Goal: Transaction & Acquisition: Purchase product/service

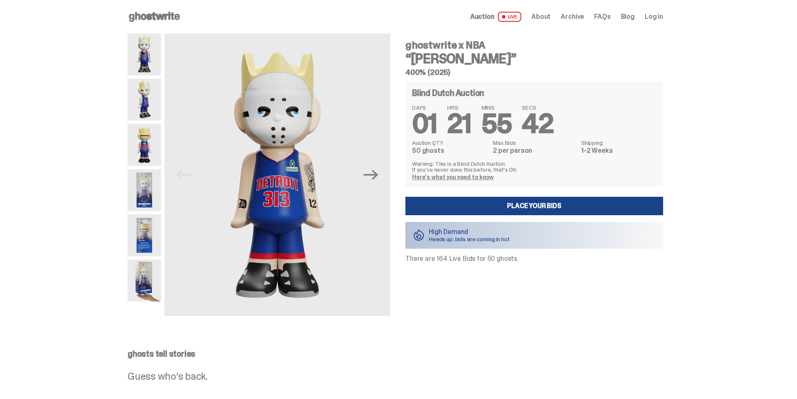
click at [663, 15] on span "Log in" at bounding box center [654, 16] width 18 height 7
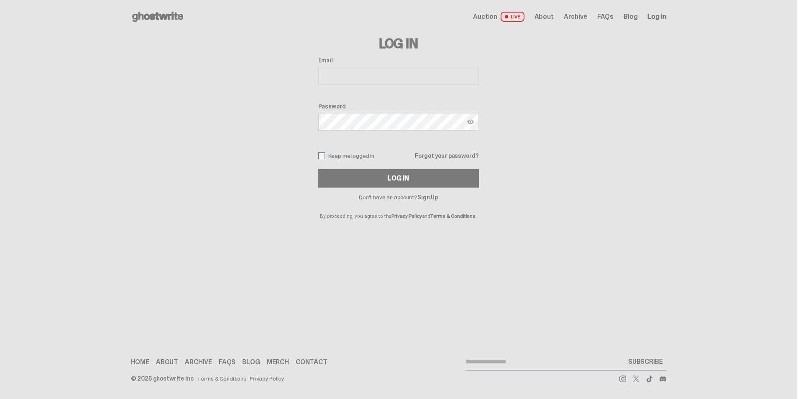
type input "**********"
click at [368, 174] on button "Log In" at bounding box center [398, 178] width 161 height 18
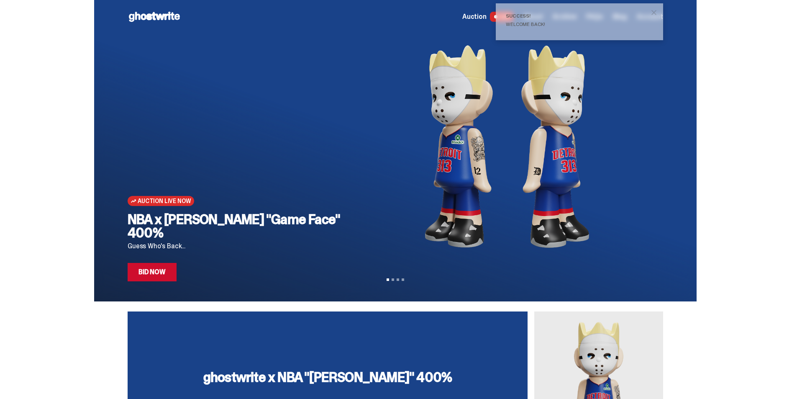
click at [658, 11] on span "close" at bounding box center [654, 12] width 8 height 8
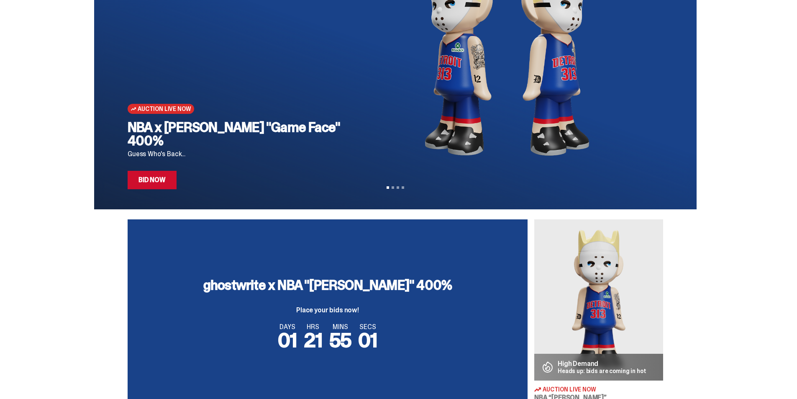
scroll to position [209, 0]
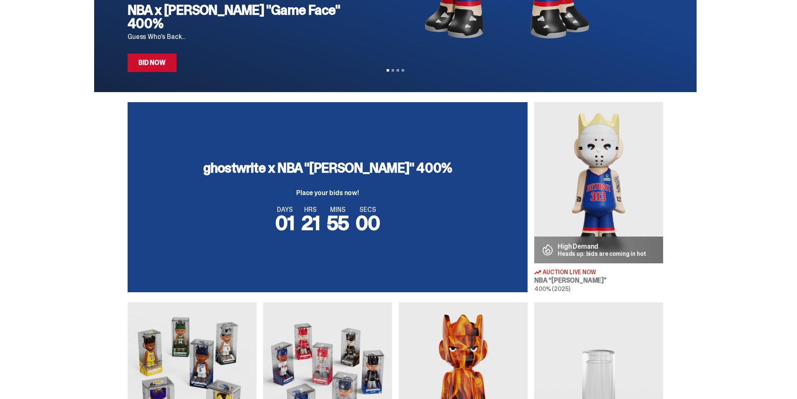
click at [599, 182] on img at bounding box center [598, 182] width 129 height 161
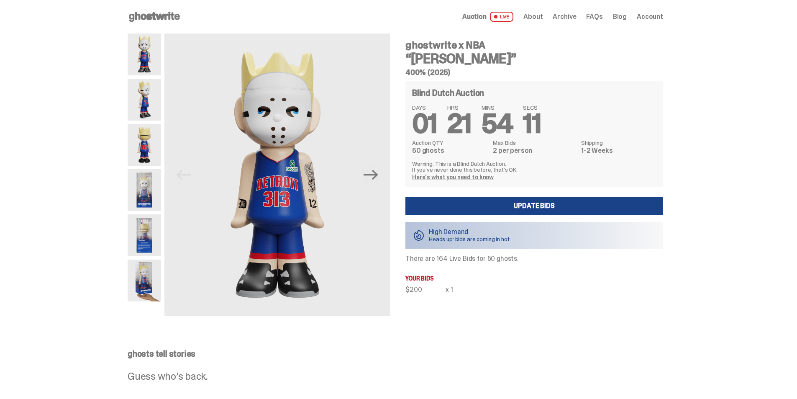
click at [645, 18] on span "Account" at bounding box center [650, 16] width 26 height 7
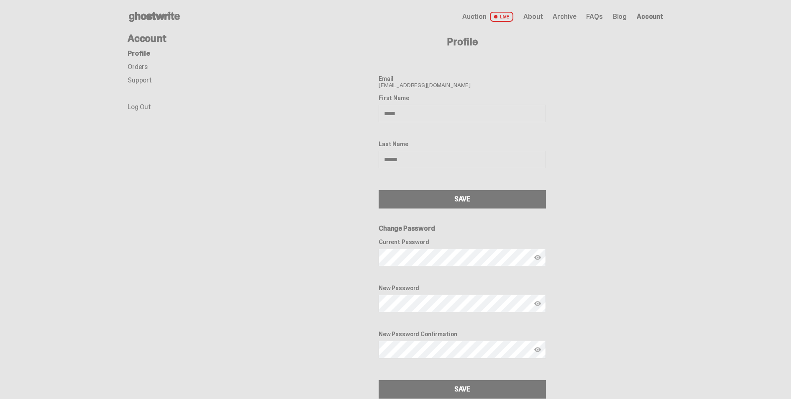
click at [152, 81] on link "Support" at bounding box center [140, 80] width 24 height 9
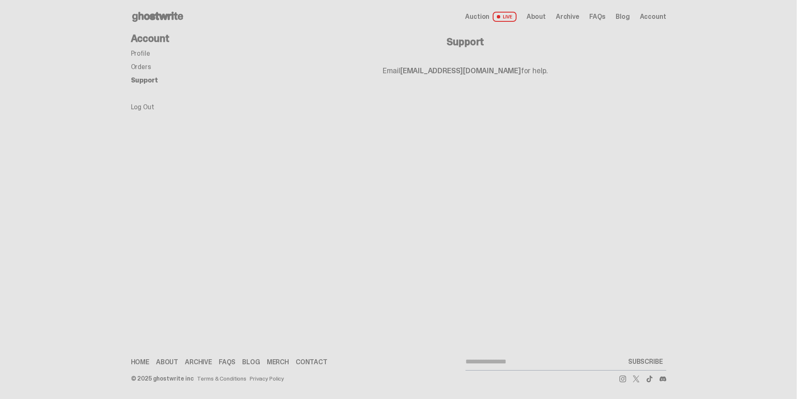
click at [149, 70] on link "Orders" at bounding box center [141, 66] width 20 height 9
click at [149, 67] on link "Orders" at bounding box center [142, 66] width 23 height 9
click at [650, 16] on span "Account" at bounding box center [653, 16] width 26 height 7
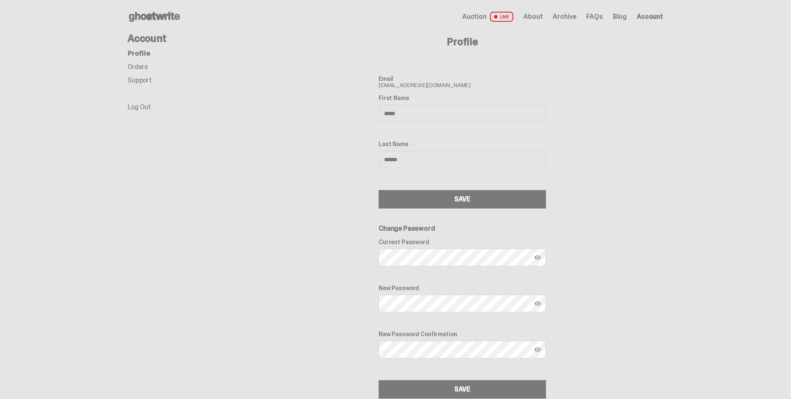
click at [469, 13] on div "Open main menu Home Auction LIVE About Archive FAQs Blog Account" at bounding box center [395, 16] width 535 height 13
click at [478, 16] on span "Auction" at bounding box center [474, 16] width 24 height 7
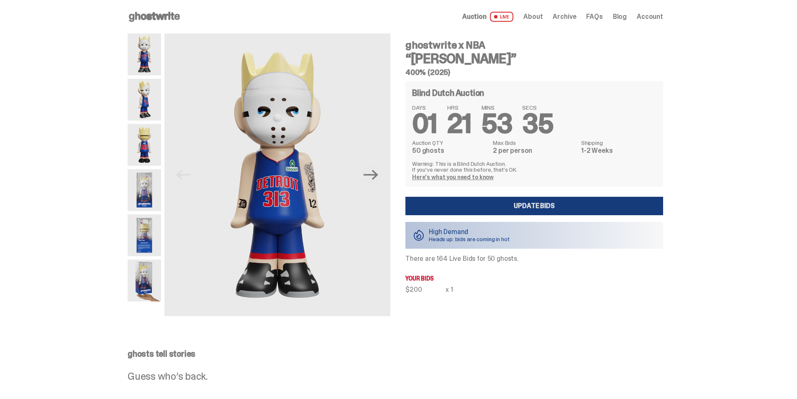
click at [571, 208] on link "Update Bids" at bounding box center [534, 206] width 258 height 18
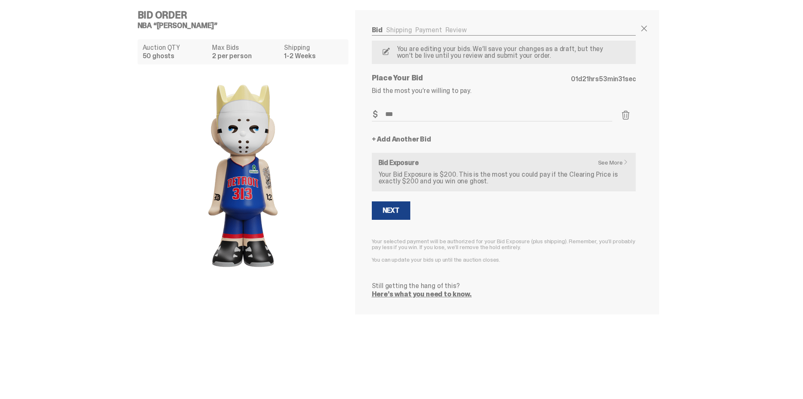
click at [426, 142] on link "+ Add Another Bid" at bounding box center [401, 139] width 59 height 7
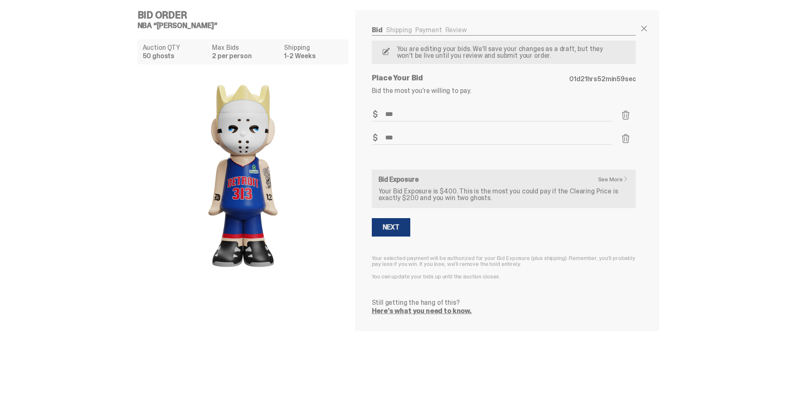
type input "***"
click at [399, 225] on button "Next" at bounding box center [391, 227] width 38 height 18
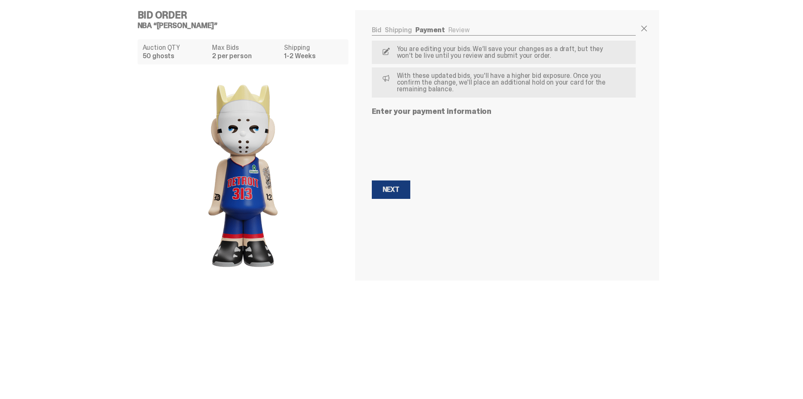
click at [390, 188] on div "Next" at bounding box center [391, 189] width 17 height 7
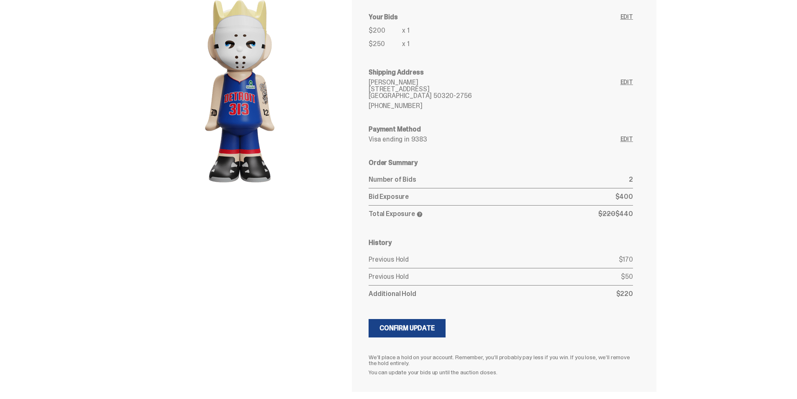
scroll to position [113, 0]
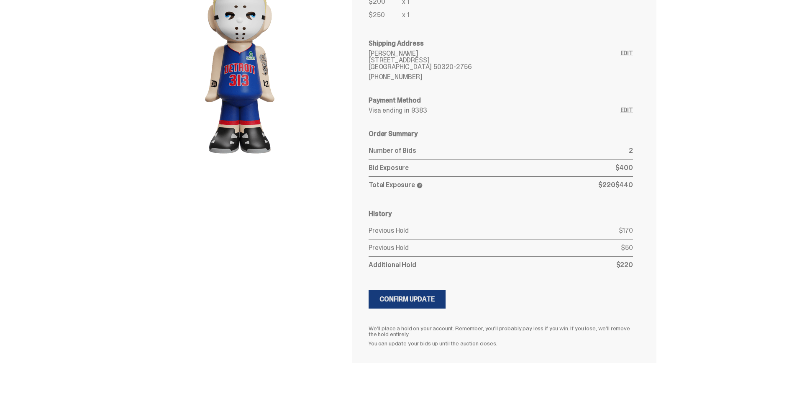
click at [423, 299] on div "Confirm Update" at bounding box center [406, 299] width 55 height 7
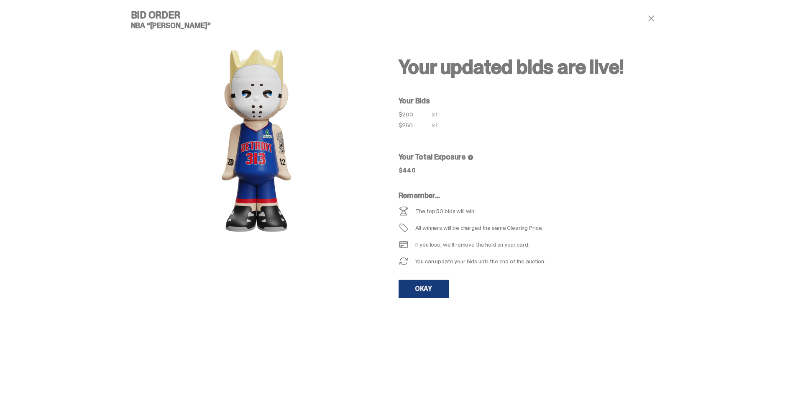
click at [425, 292] on link "OKAY" at bounding box center [424, 288] width 50 height 18
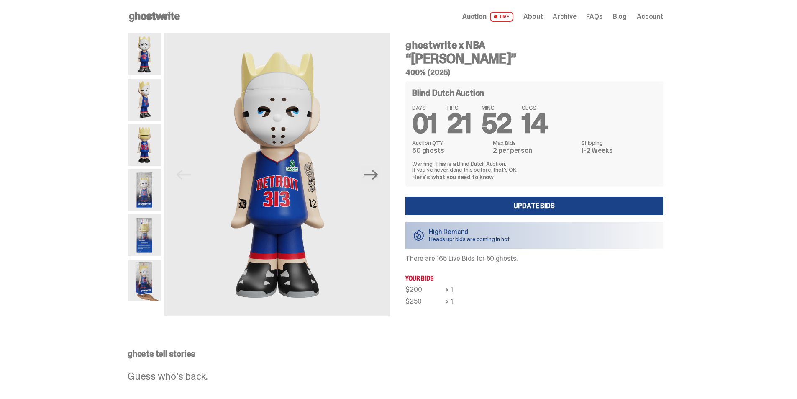
click at [486, 19] on span "Auction" at bounding box center [474, 16] width 24 height 7
click at [510, 18] on span "LIVE" at bounding box center [502, 17] width 24 height 10
click at [170, 17] on icon at bounding box center [155, 16] width 54 height 13
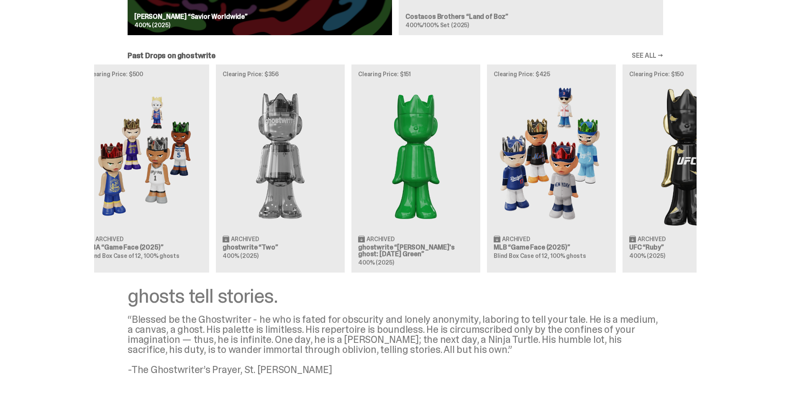
scroll to position [0, 183]
click at [472, 197] on div "Clearing Price: $441 Archived WWE John Cena “You Can't See Me” 400% (2025) Clea…" at bounding box center [395, 167] width 602 height 207
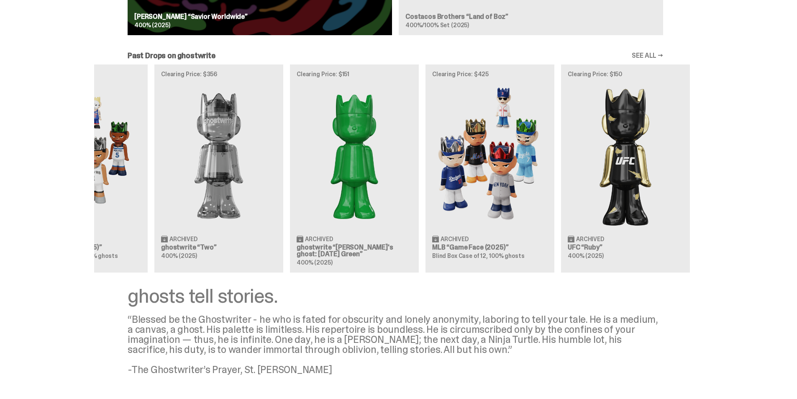
scroll to position [0, 271]
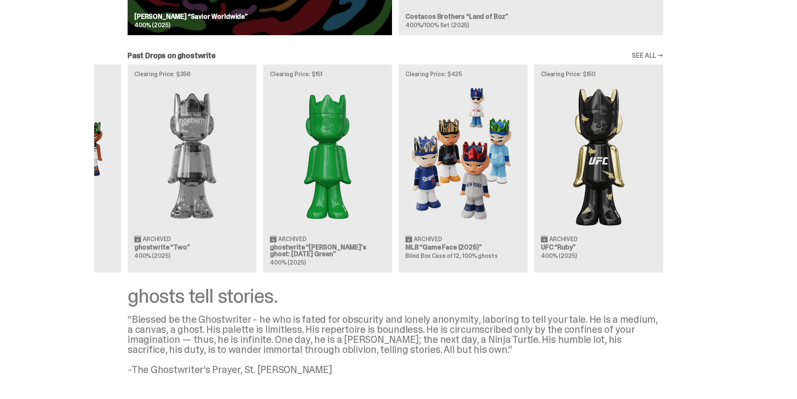
click at [473, 196] on div "Clearing Price: $441 Archived WWE John Cena “You Can't See Me” 400% (2025) Clea…" at bounding box center [395, 167] width 602 height 207
click at [458, 194] on div "Clearing Price: $441 Archived WWE John Cena “You Can't See Me” 400% (2025) Clea…" at bounding box center [395, 167] width 602 height 207
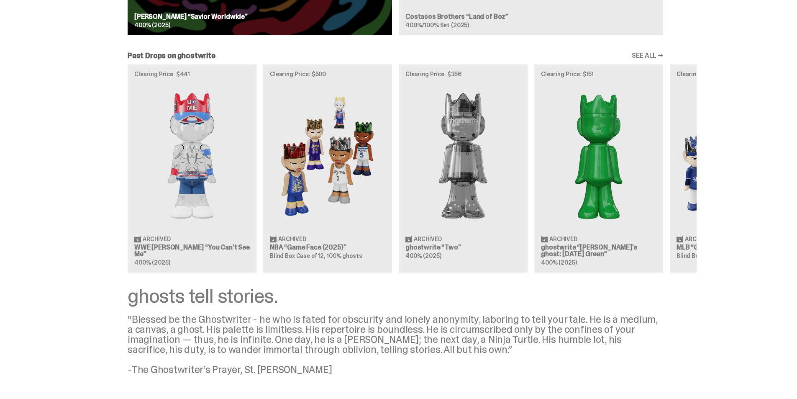
click at [696, 203] on div "Clearing Price: $441 Archived WWE John Cena “You Can't See Me” 400% (2025) Clea…" at bounding box center [395, 167] width 602 height 207
click at [622, 194] on div "Clearing Price: $441 Archived WWE John Cena “You Can't See Me” 400% (2025) Clea…" at bounding box center [395, 167] width 602 height 207
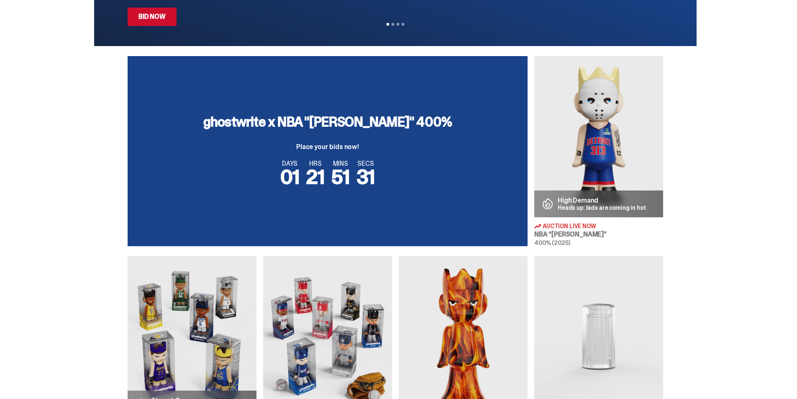
scroll to position [209, 0]
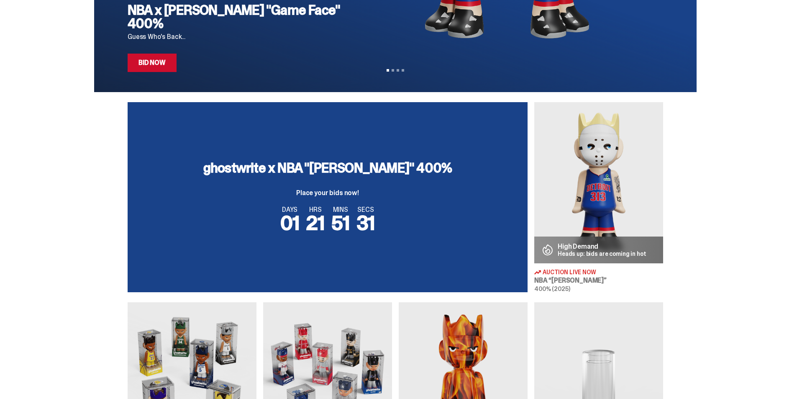
click at [617, 194] on img at bounding box center [598, 182] width 129 height 161
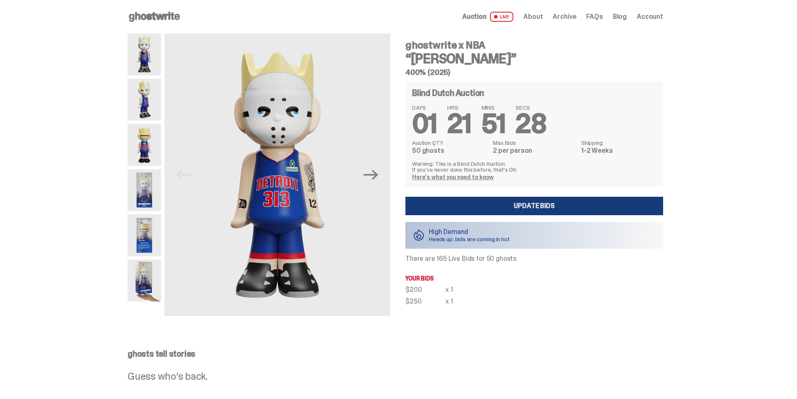
click at [540, 208] on link "Update Bids" at bounding box center [534, 206] width 258 height 18
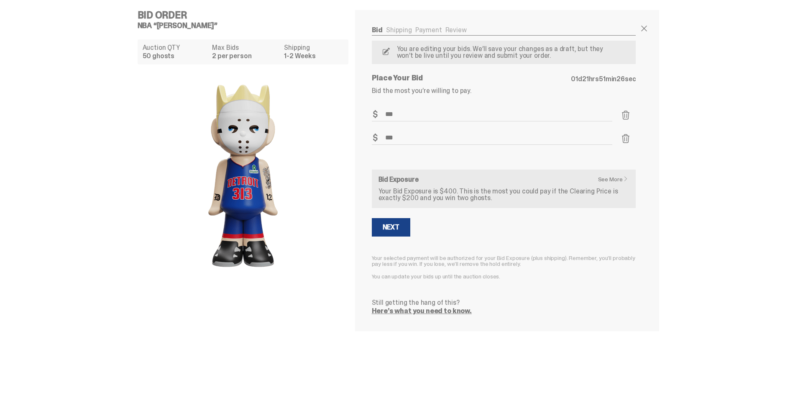
drag, startPoint x: 415, startPoint y: 136, endPoint x: 368, endPoint y: 143, distance: 46.9
click at [368, 143] on div "Bid Shipping Payment Review Auction QTY 50 ghosts Max Bids 2 per person Shippin…" at bounding box center [504, 170] width 298 height 321
type input "***"
click at [374, 221] on button "Next" at bounding box center [391, 227] width 38 height 18
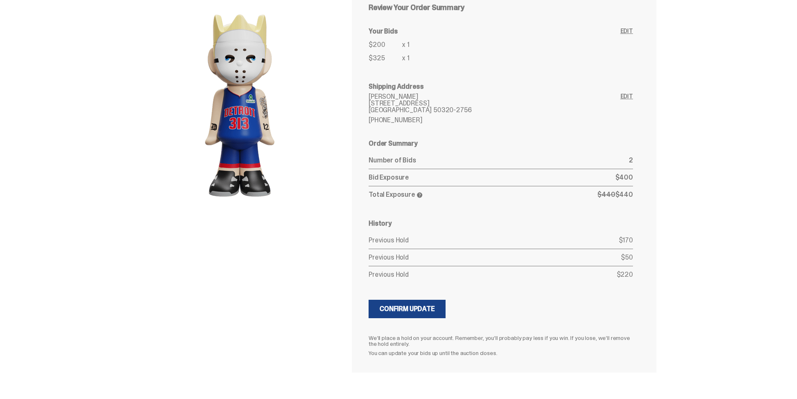
scroll to position [80, 0]
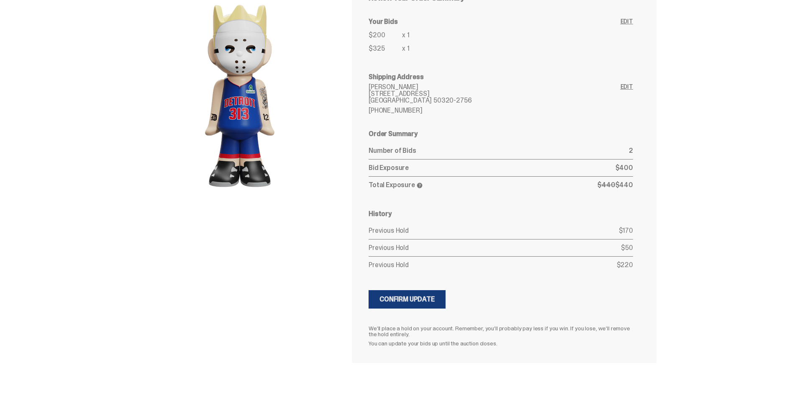
click at [439, 298] on button "Updating Bids Confirm Update" at bounding box center [406, 299] width 77 height 18
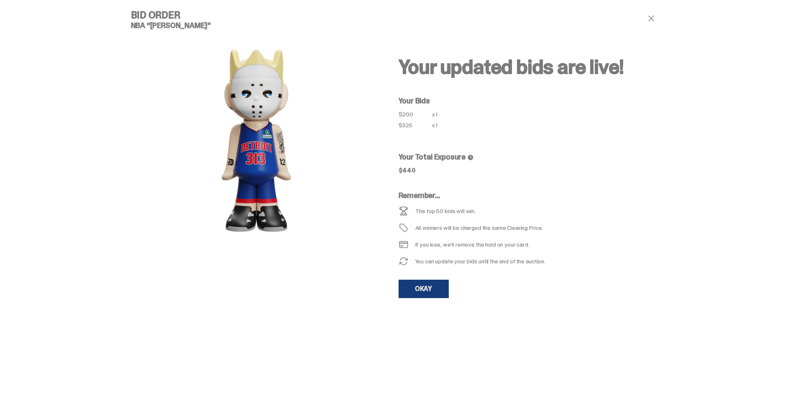
click at [429, 289] on link "OKAY" at bounding box center [424, 288] width 50 height 18
